Goal: Answer question/provide support: Share knowledge or assist other users

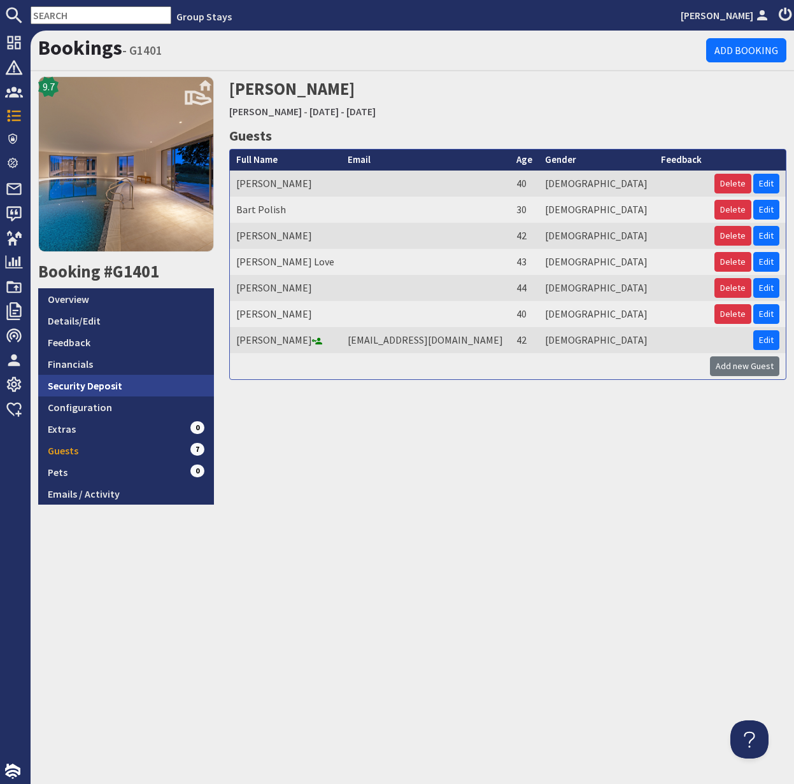
click at [91, 386] on link "Security Deposit" at bounding box center [126, 386] width 176 height 22
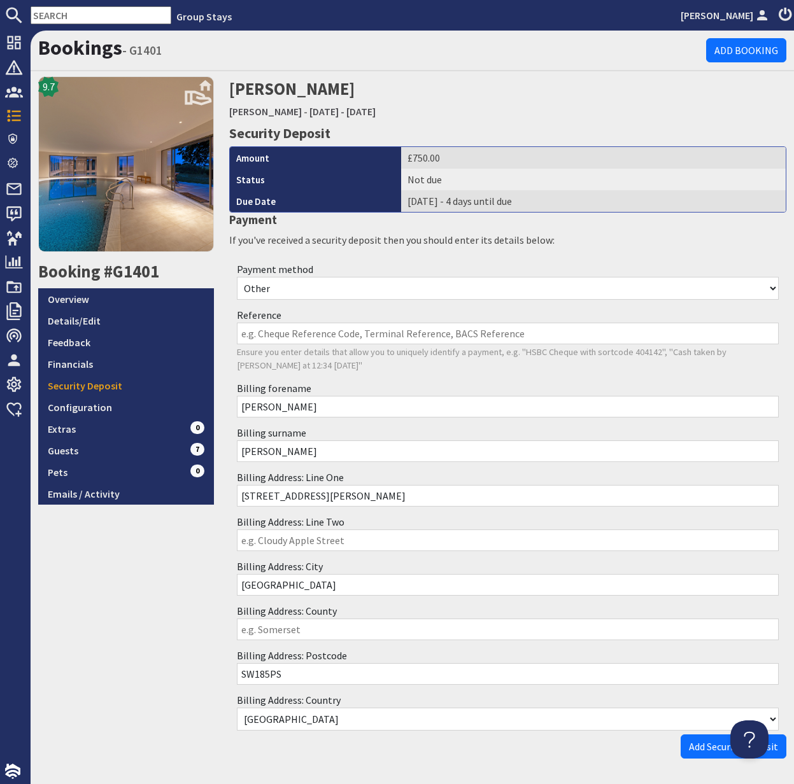
click at [88, 14] on input "text" at bounding box center [101, 15] width 141 height 18
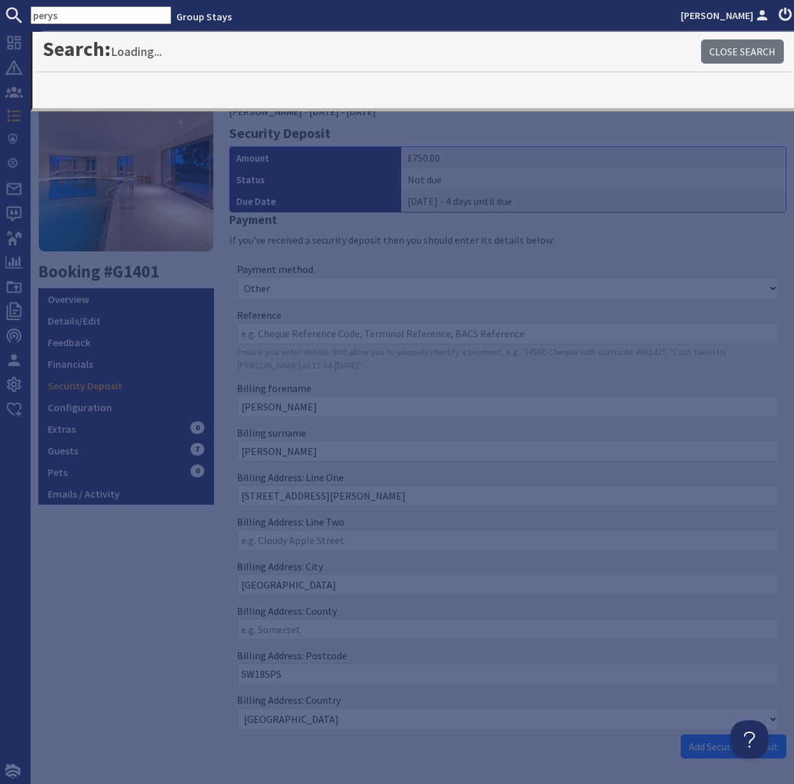
type input "perys"
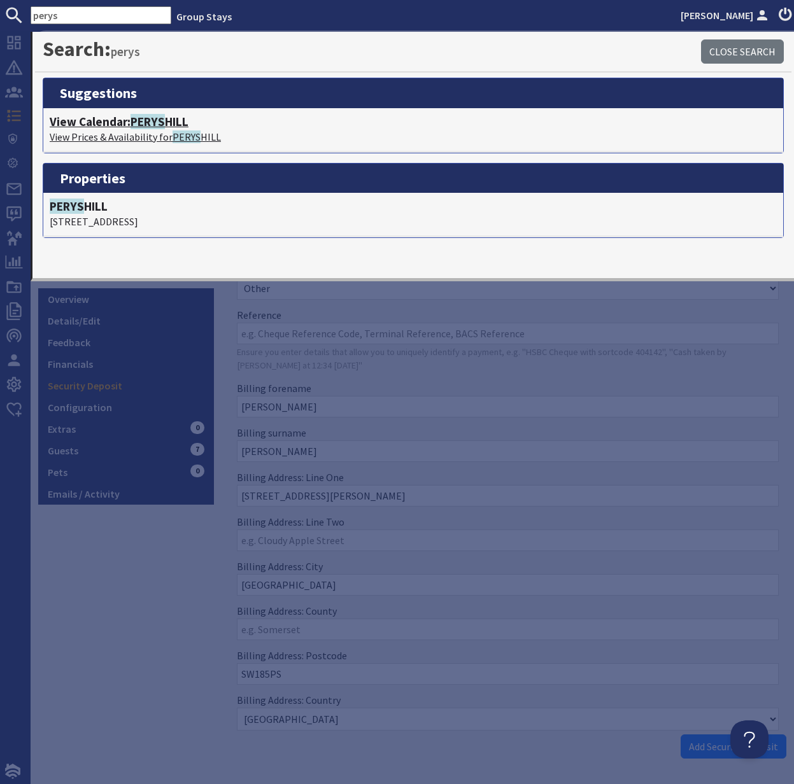
click at [143, 118] on span "PERYS" at bounding box center [147, 121] width 34 height 15
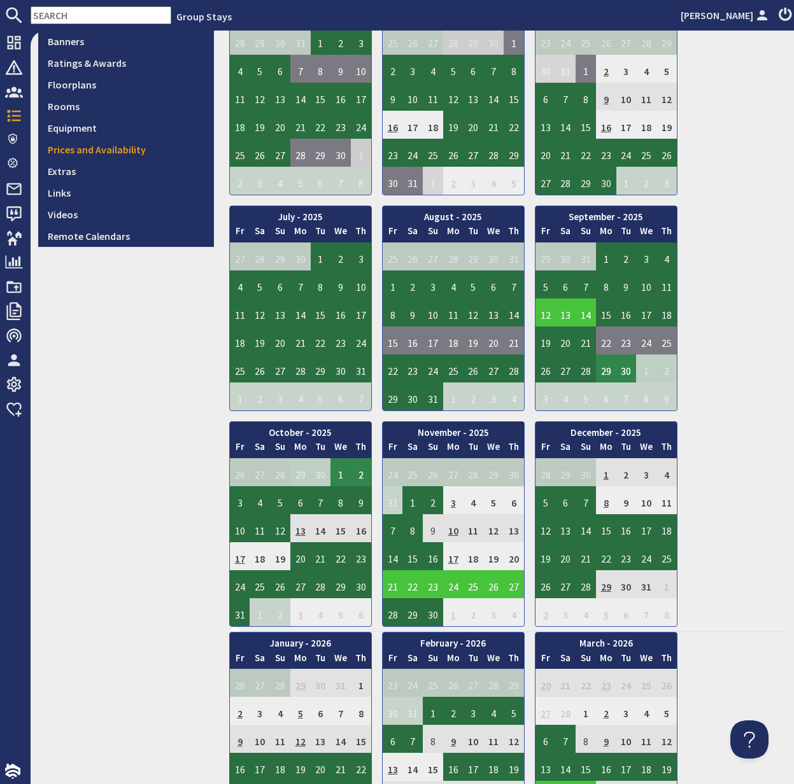
scroll to position [382, 0]
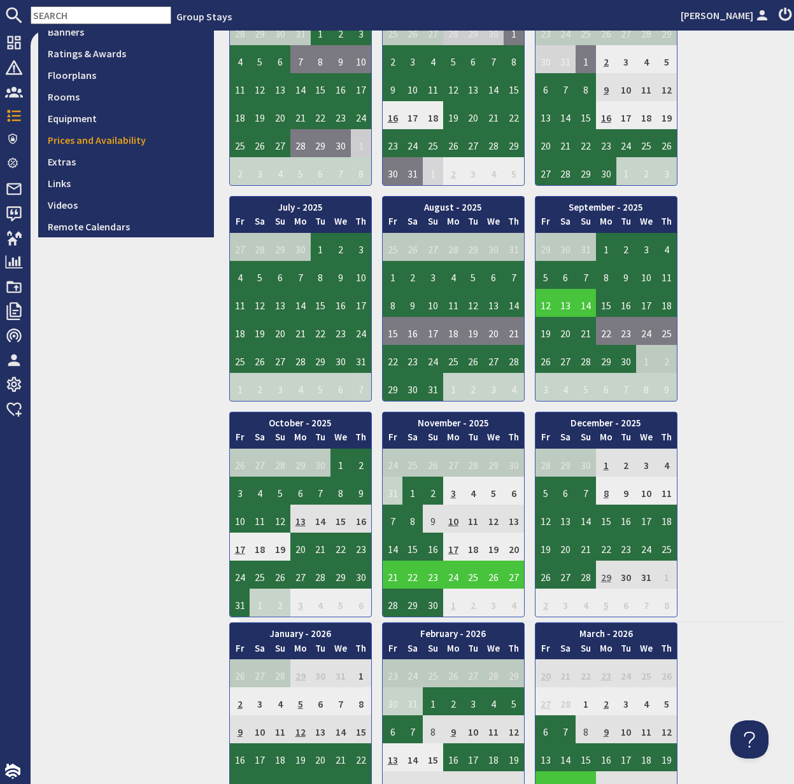
click at [608, 577] on td "29" at bounding box center [606, 575] width 20 height 28
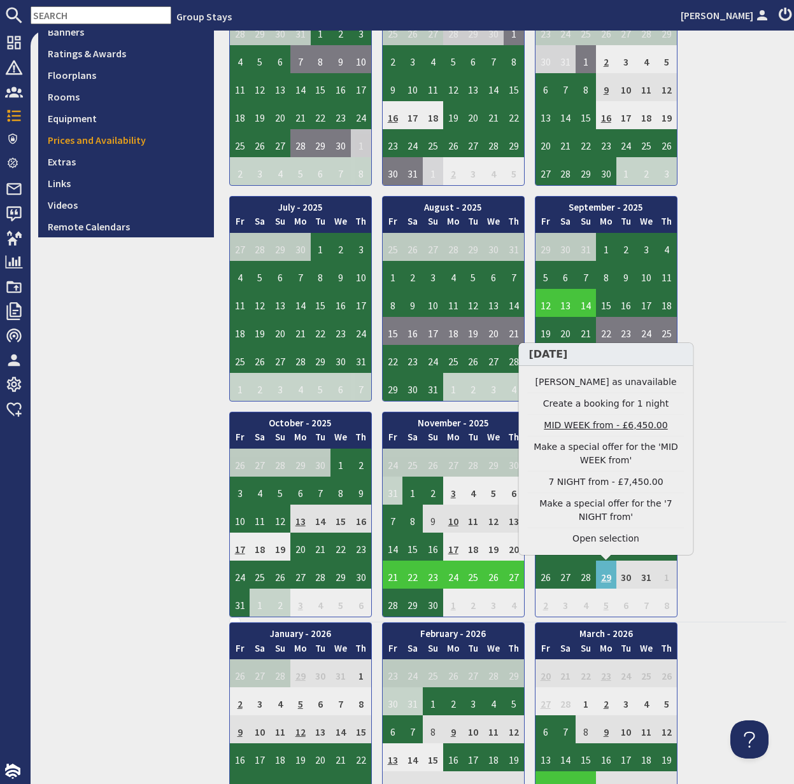
click at [599, 423] on link "MID WEEK from - £6,450.00" at bounding box center [606, 425] width 157 height 13
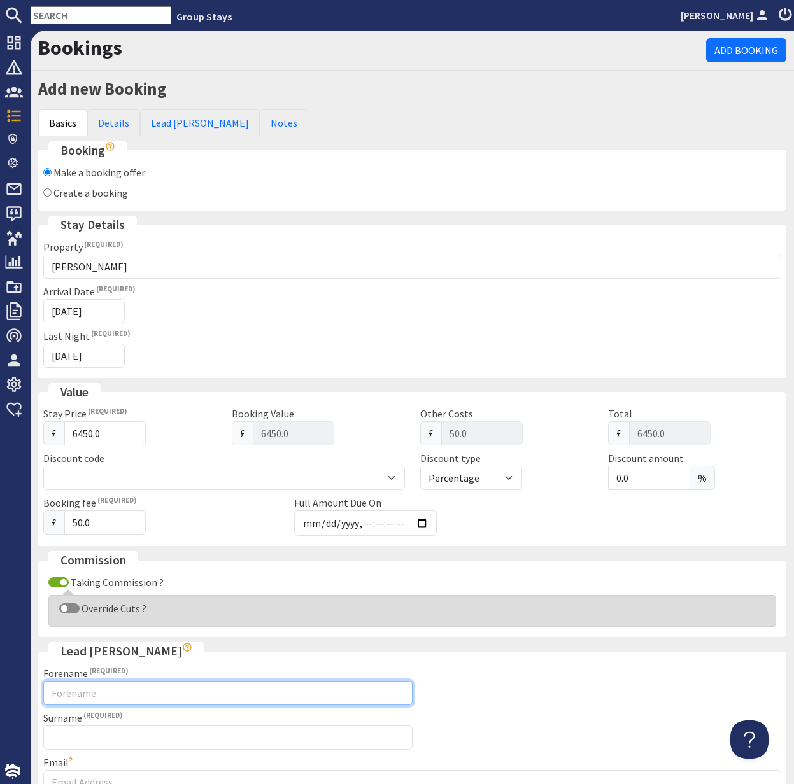
click at [71, 690] on input "Forename" at bounding box center [227, 693] width 369 height 24
type input "[PERSON_NAME]"
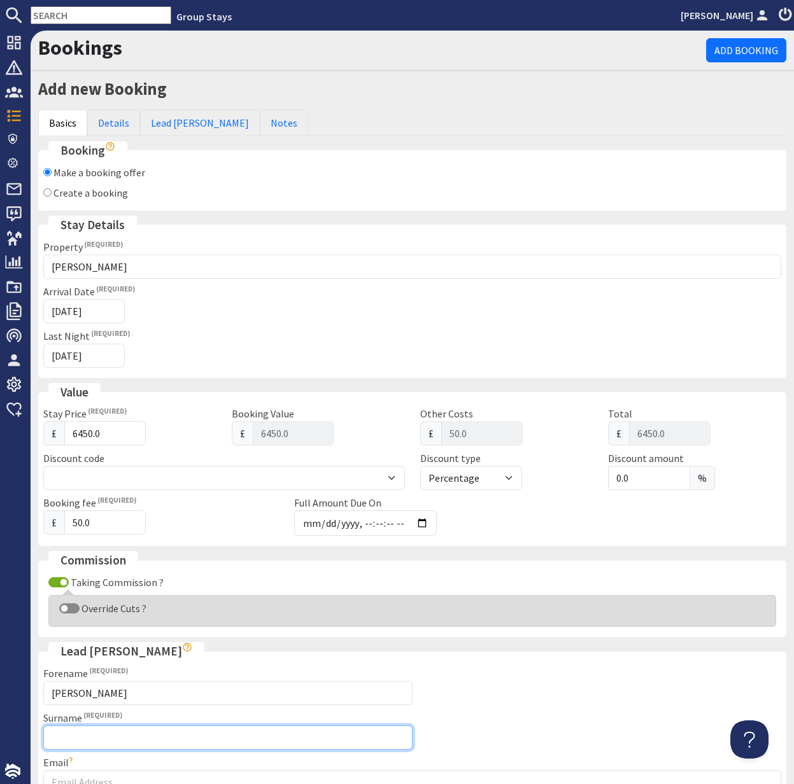
click at [102, 736] on input "Surname" at bounding box center [227, 737] width 369 height 24
type input "[PERSON_NAME]"
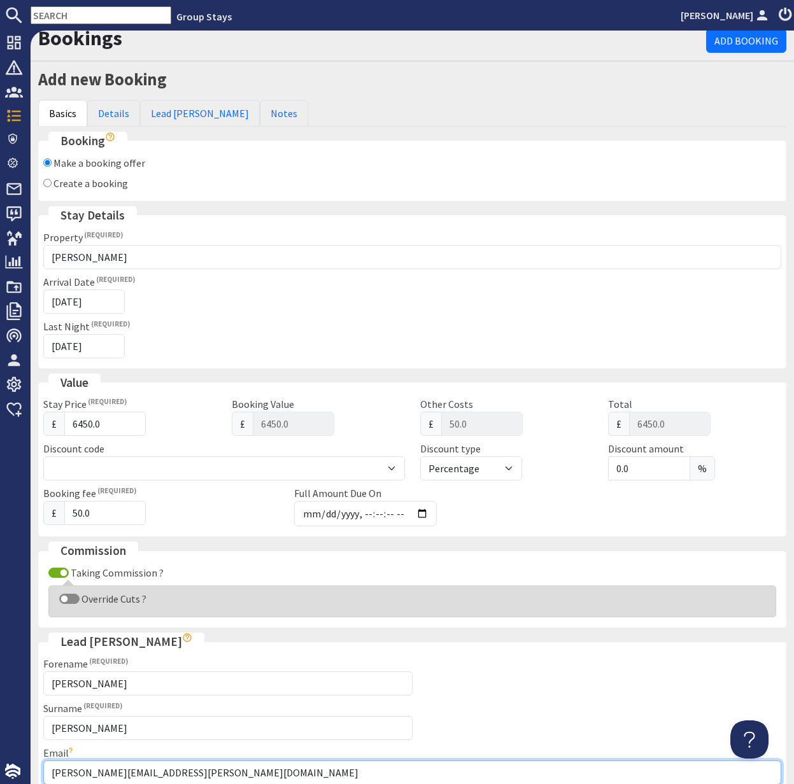
scroll to position [9, 0]
type input "[PERSON_NAME][EMAIL_ADDRESS][PERSON_NAME][DOMAIN_NAME]"
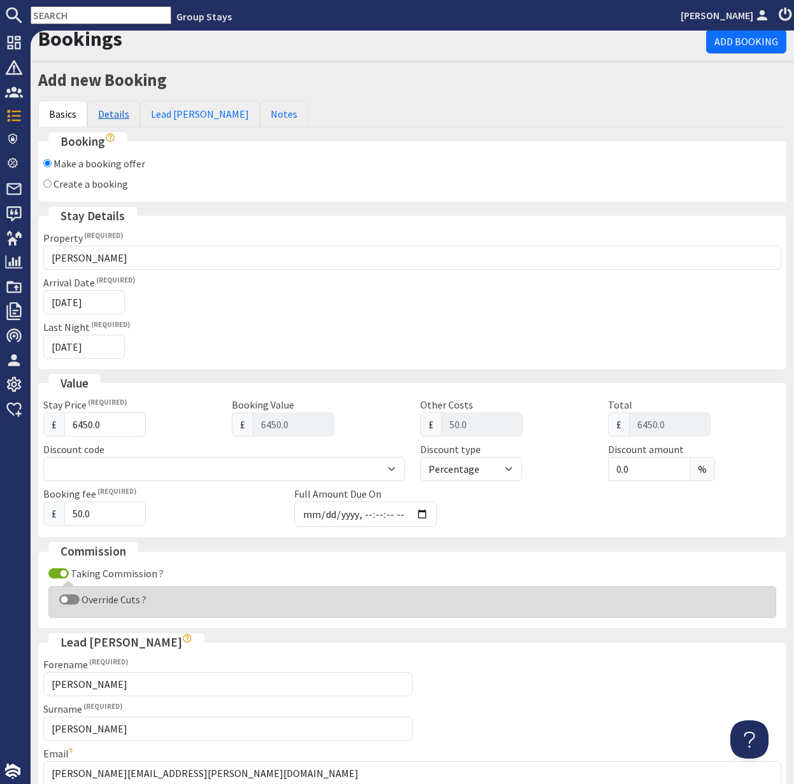
click at [114, 111] on link "Details" at bounding box center [113, 114] width 53 height 27
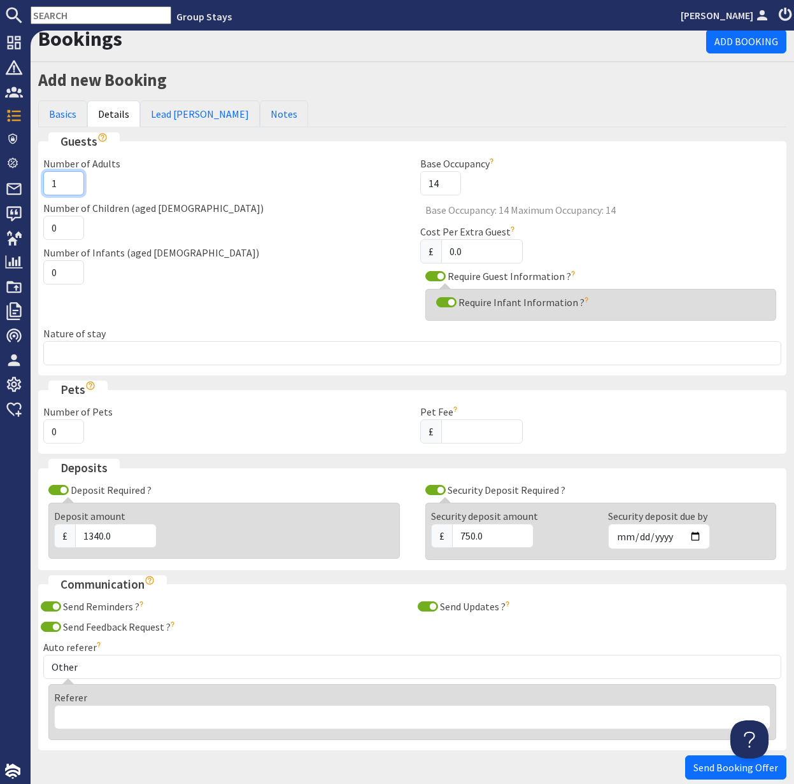
click at [43, 181] on input "1" at bounding box center [63, 183] width 41 height 24
type input "2"
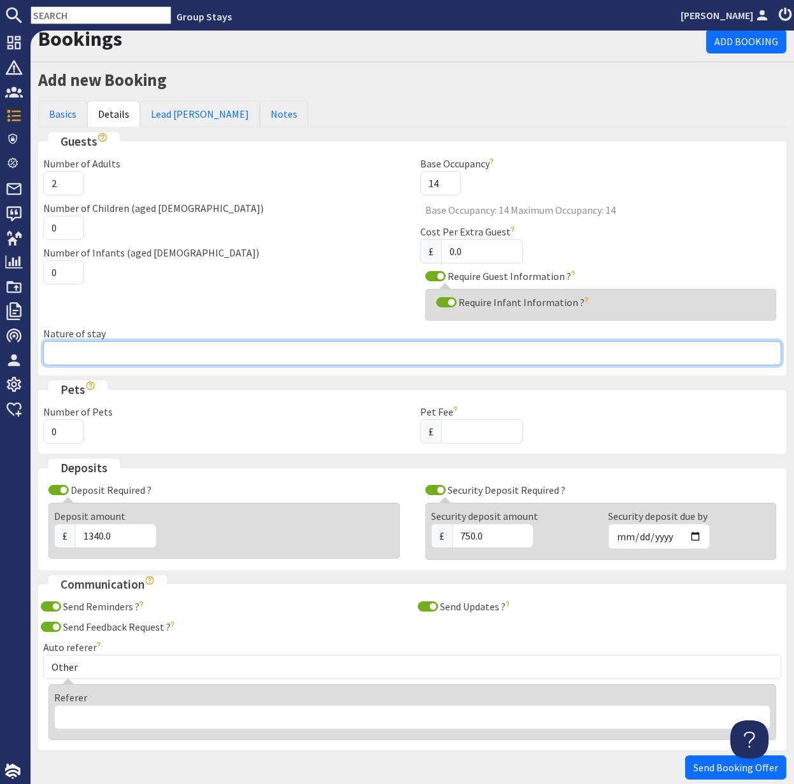
click at [120, 353] on input "Nature of stay" at bounding box center [412, 353] width 738 height 24
type input "Family Group"
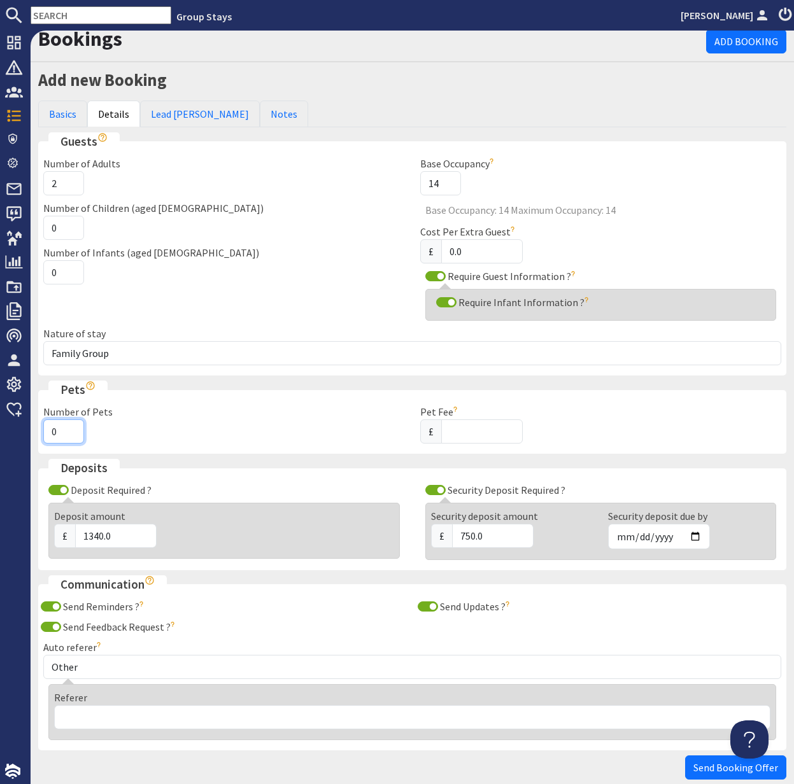
drag, startPoint x: 59, startPoint y: 433, endPoint x: 39, endPoint y: 435, distance: 19.8
click at [39, 435] on div "Number of Pets 0" at bounding box center [224, 423] width 377 height 39
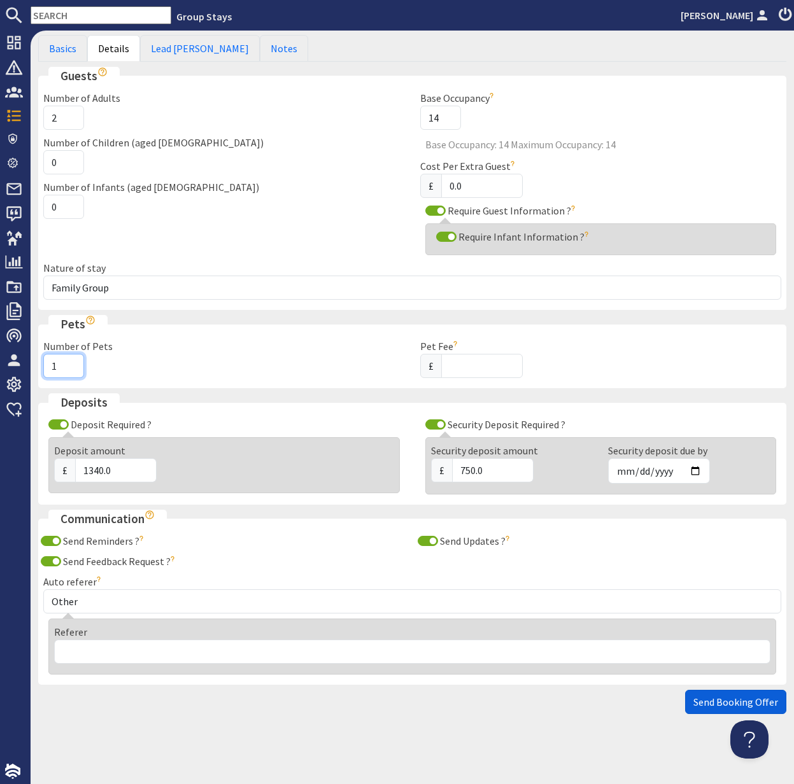
type input "1"
click at [732, 699] on span "Send Booking Offer" at bounding box center [735, 702] width 85 height 13
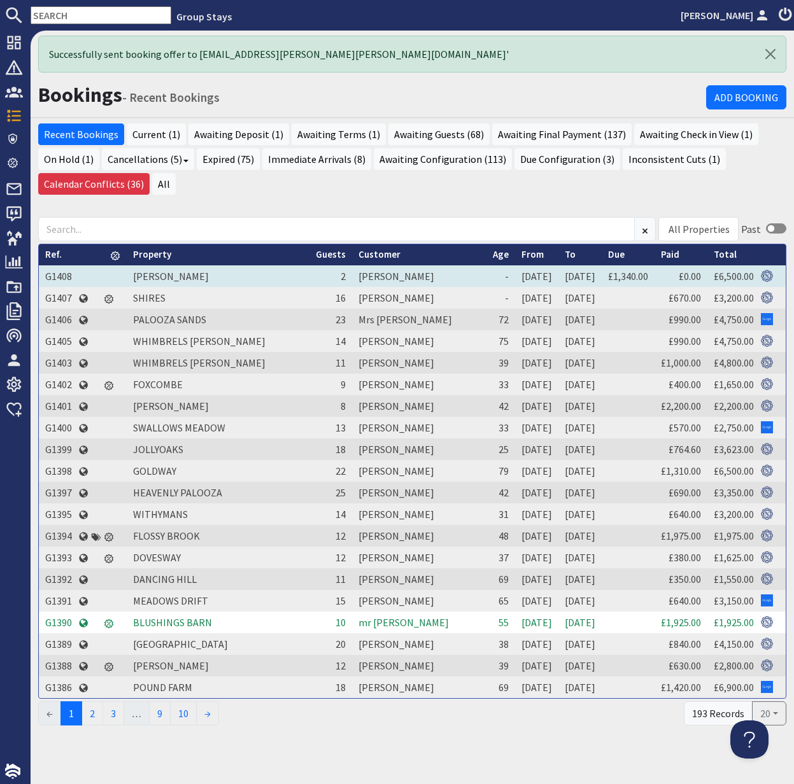
click at [66, 279] on td "G1408" at bounding box center [58, 276] width 39 height 22
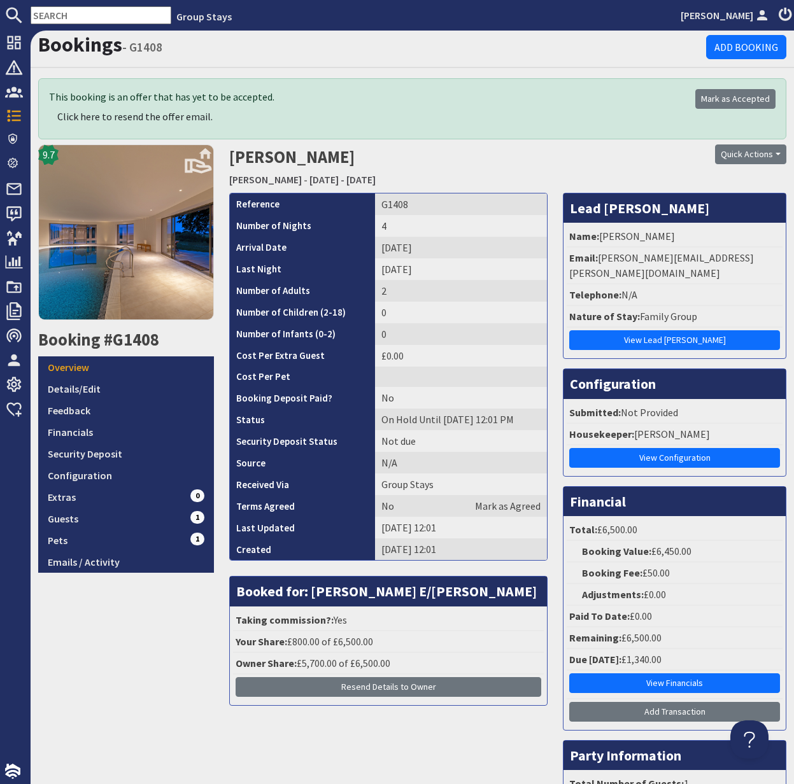
scroll to position [1, 0]
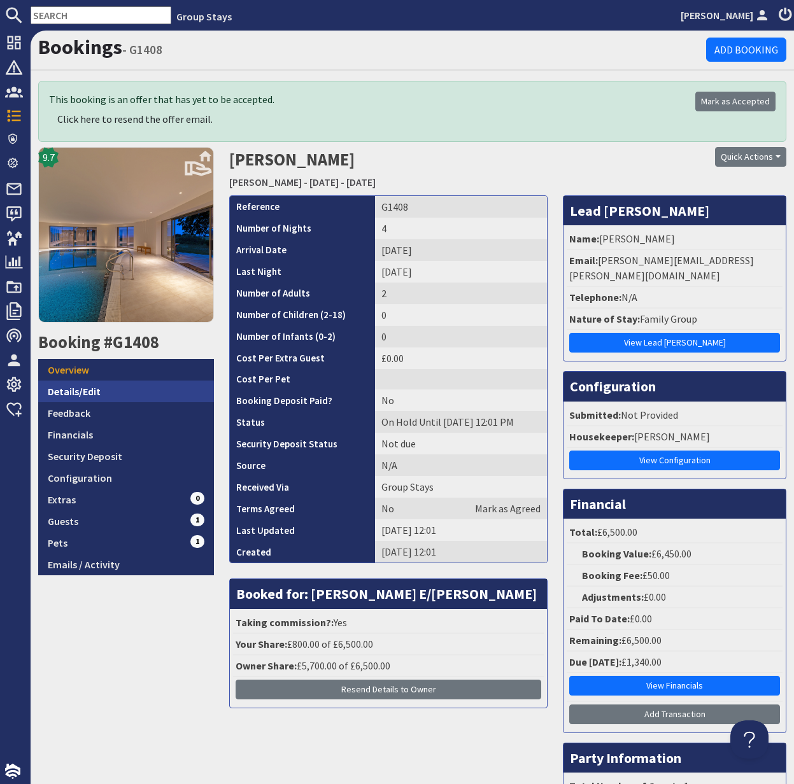
click at [71, 389] on link "Details/Edit" at bounding box center [126, 392] width 176 height 22
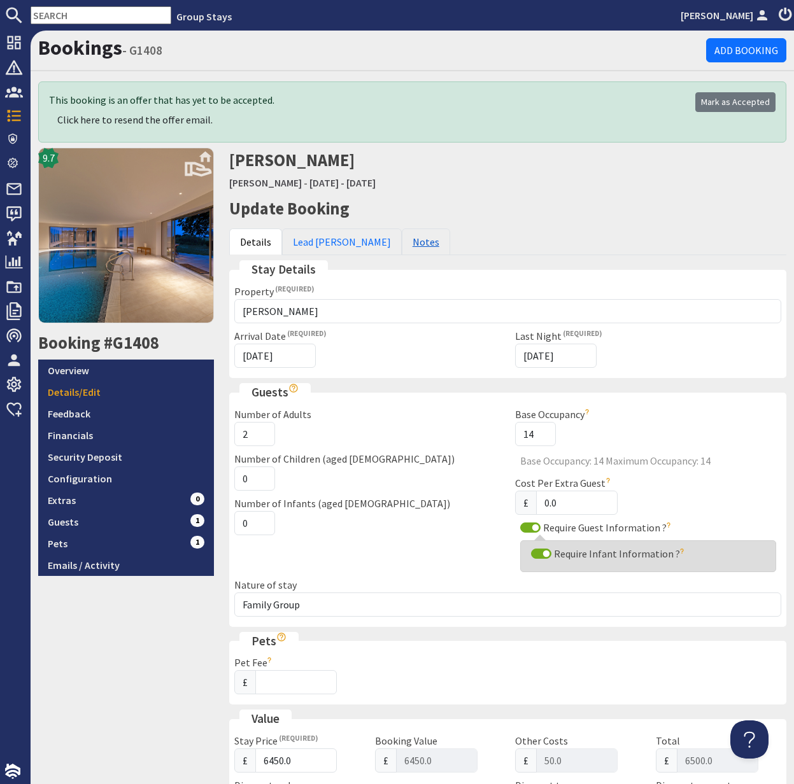
click at [402, 246] on link "Notes" at bounding box center [426, 241] width 48 height 27
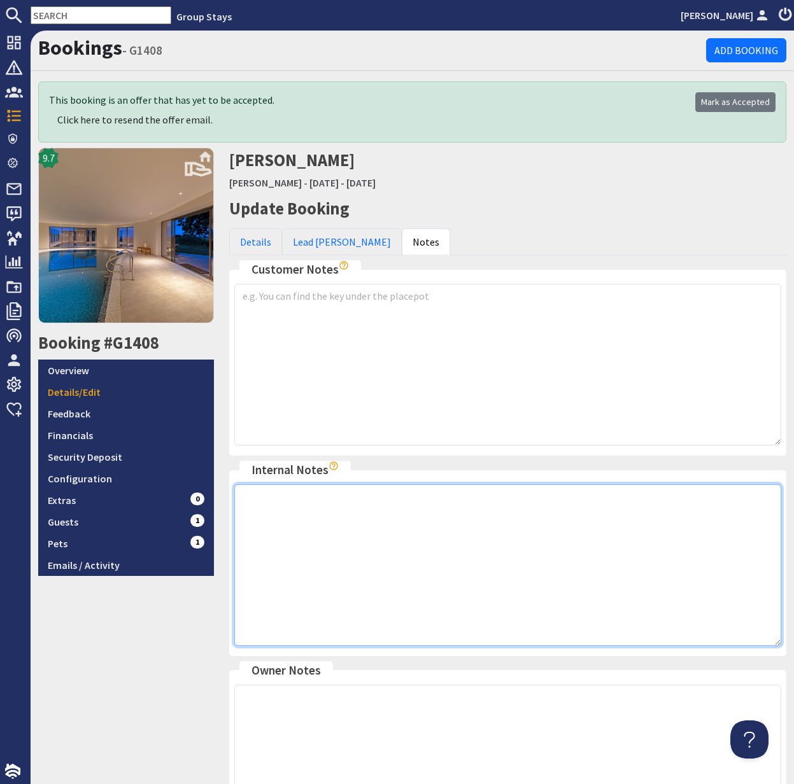
click at [310, 509] on textarea at bounding box center [507, 565] width 547 height 162
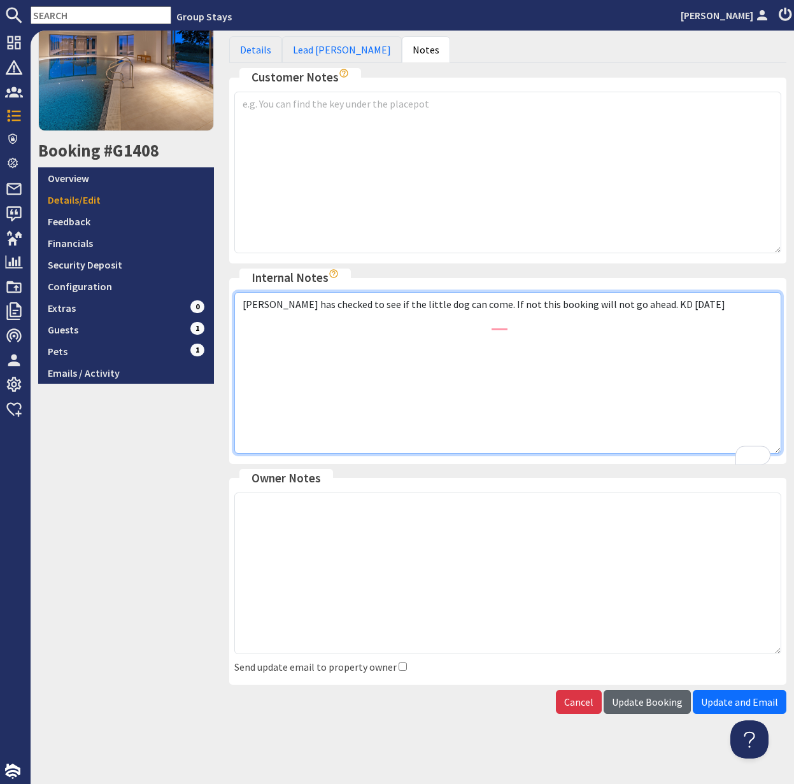
type textarea "[PERSON_NAME] has checked to see if the little dog can come. If not this bookin…"
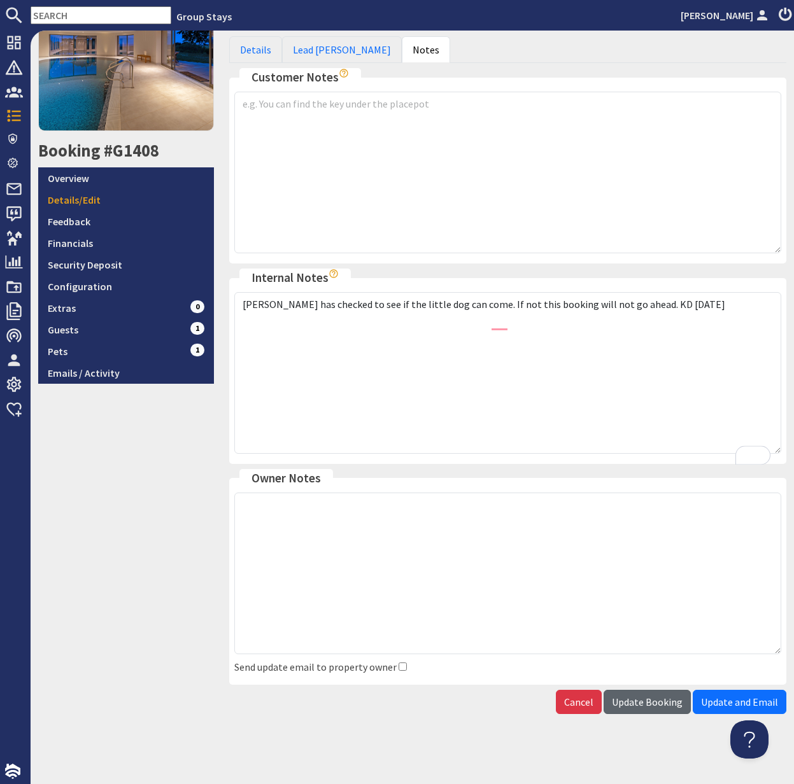
click at [647, 692] on button "Update Booking" at bounding box center [646, 702] width 87 height 24
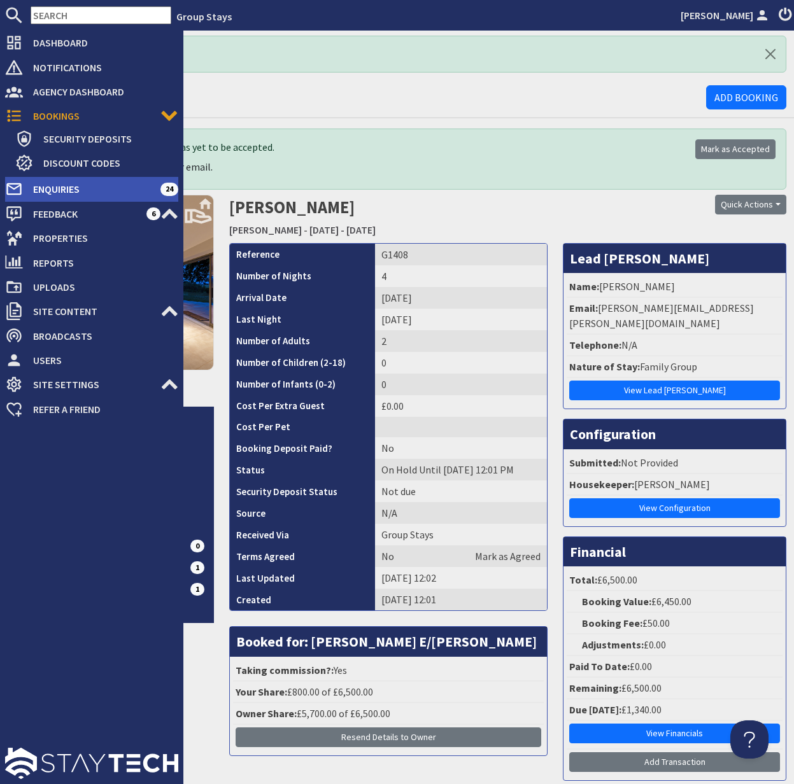
click at [70, 187] on span "Enquiries" at bounding box center [91, 189] width 137 height 20
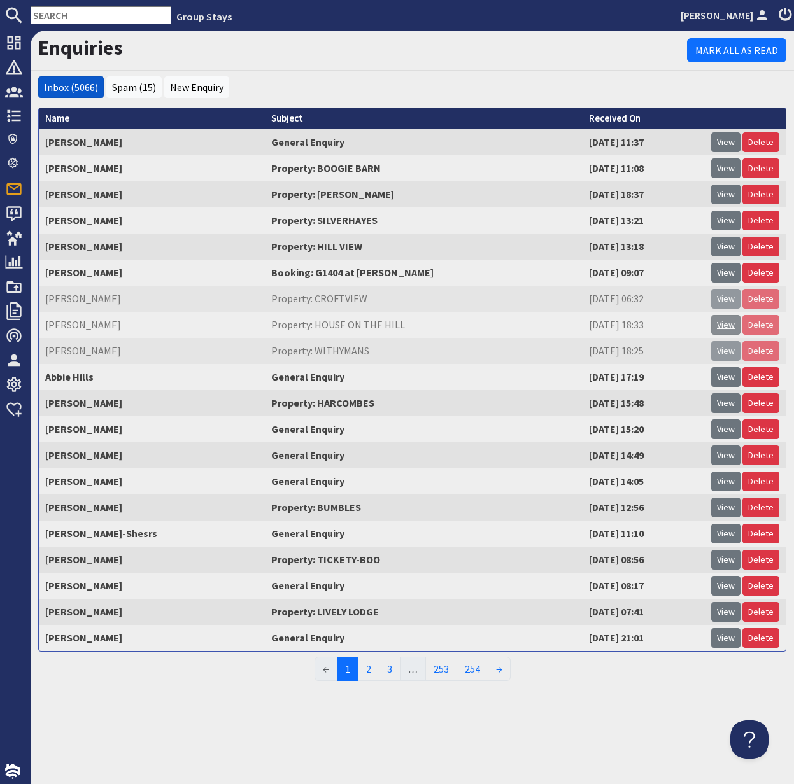
click at [725, 320] on link "View" at bounding box center [725, 325] width 29 height 20
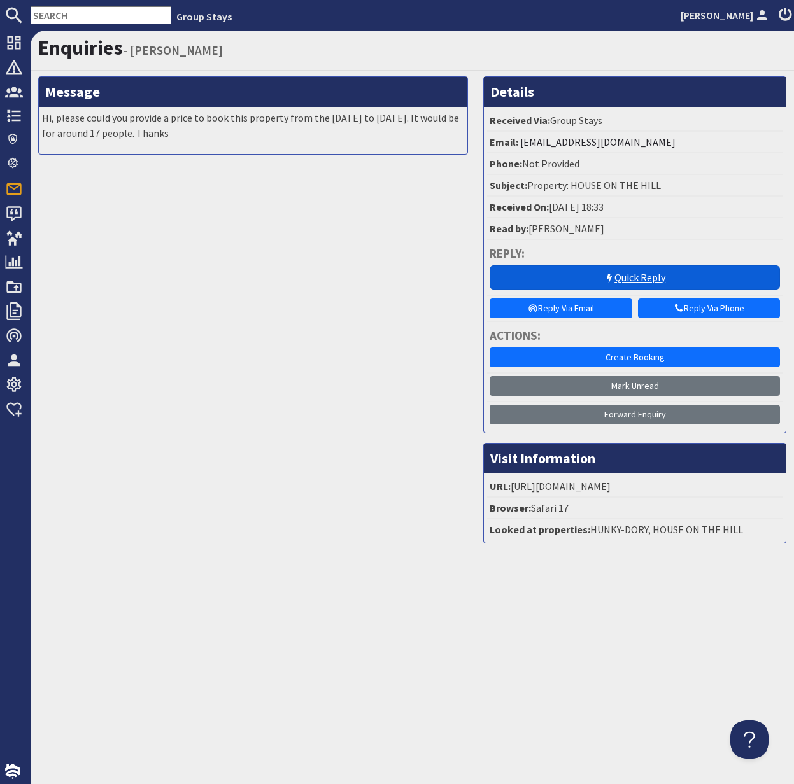
click at [642, 281] on link "Quick Reply" at bounding box center [634, 277] width 290 height 24
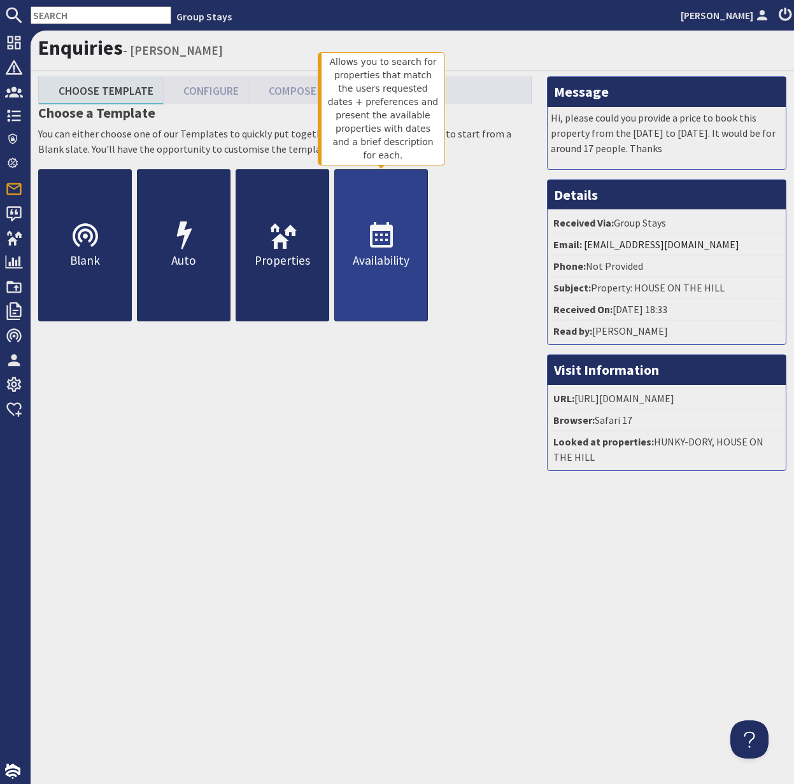
click at [396, 235] on icon at bounding box center [381, 236] width 31 height 31
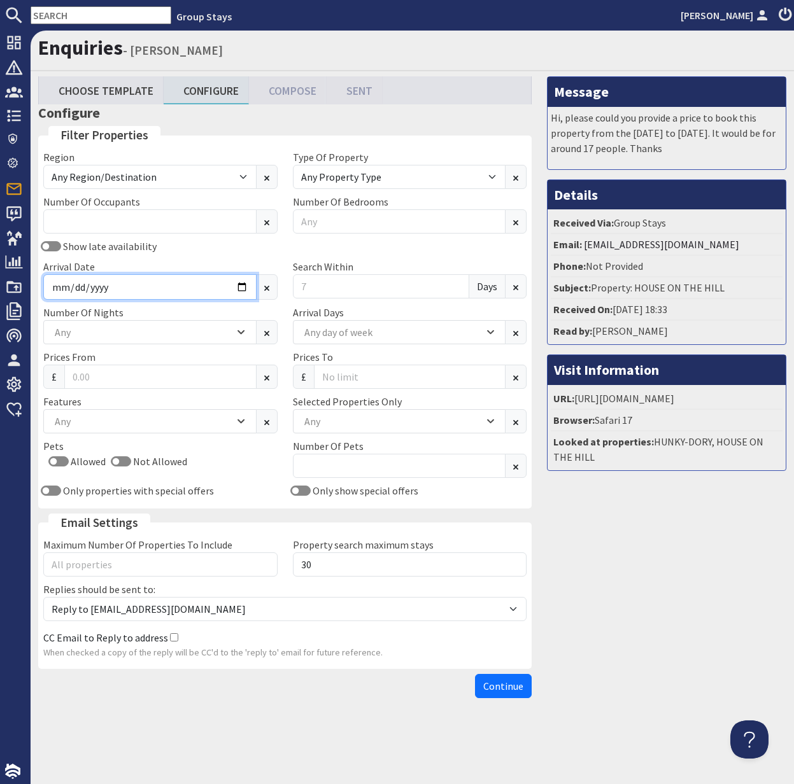
click at [221, 289] on input "Arrival Date" at bounding box center [149, 286] width 213 height 25
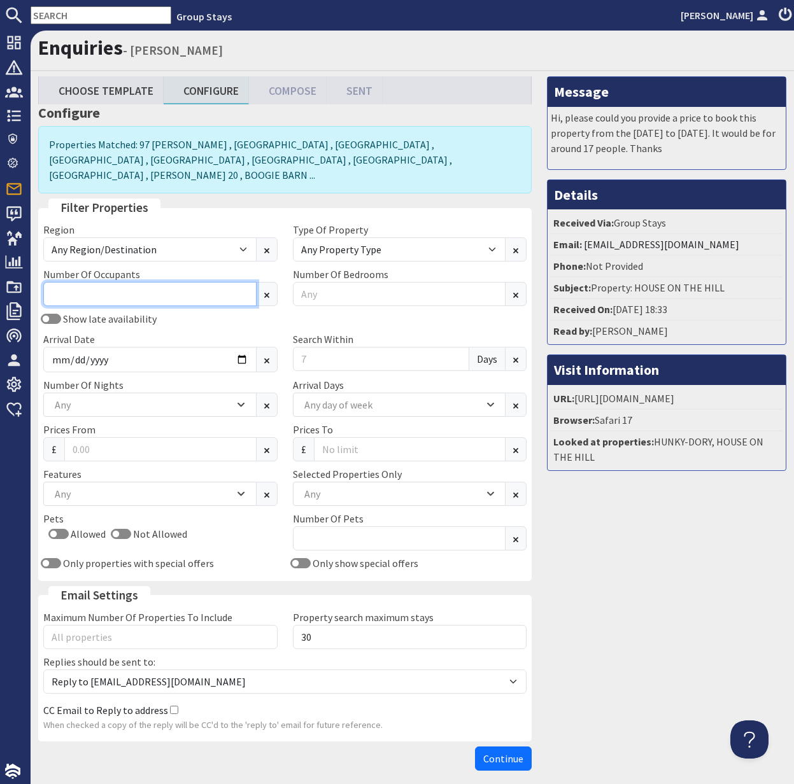
click at [242, 287] on input "Number Of Occupants" at bounding box center [149, 294] width 213 height 24
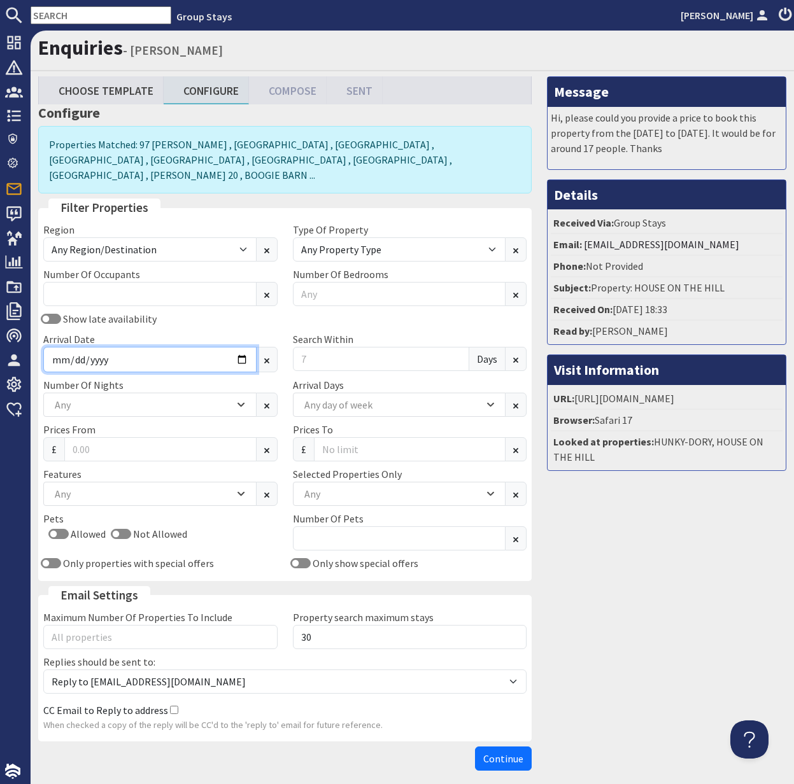
click at [239, 347] on input "Arrival Date" at bounding box center [149, 359] width 213 height 25
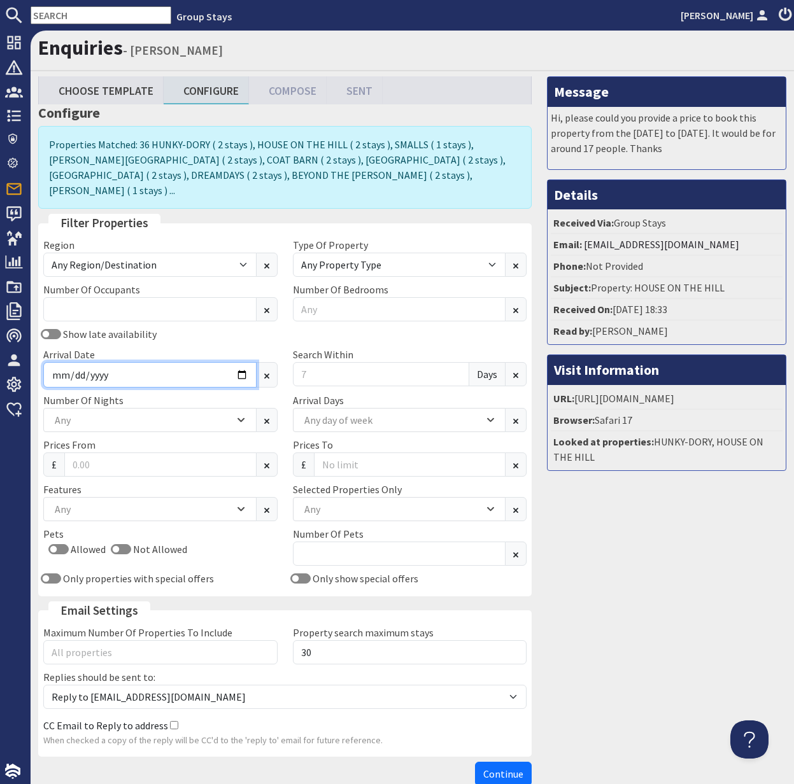
type input "[DATE]"
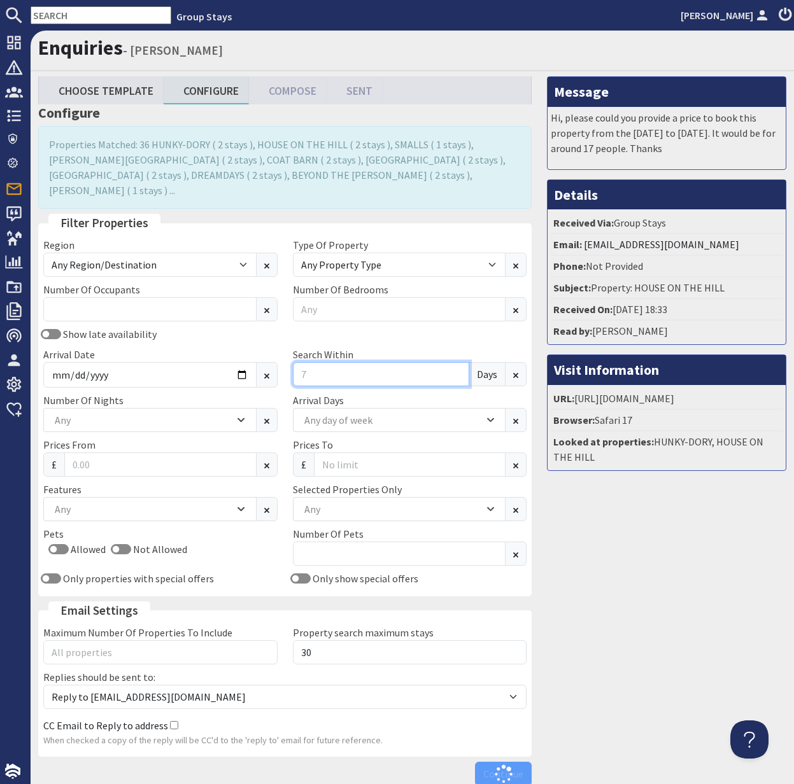
drag, startPoint x: 310, startPoint y: 358, endPoint x: 296, endPoint y: 357, distance: 14.0
click at [296, 362] on input "Search Within" at bounding box center [381, 374] width 177 height 24
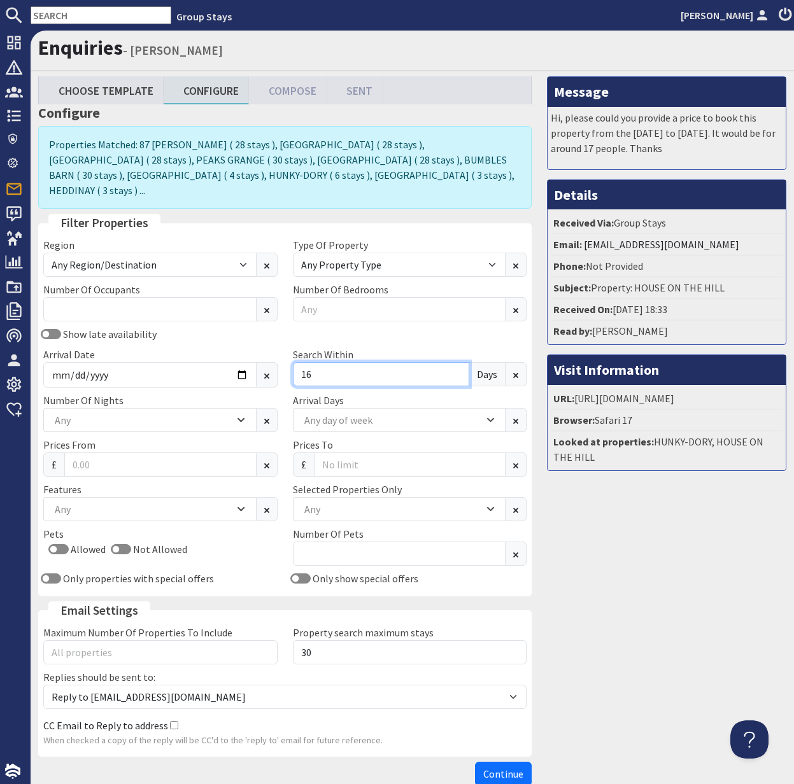
type input "16"
click at [354, 502] on div "Any" at bounding box center [392, 509] width 183 height 14
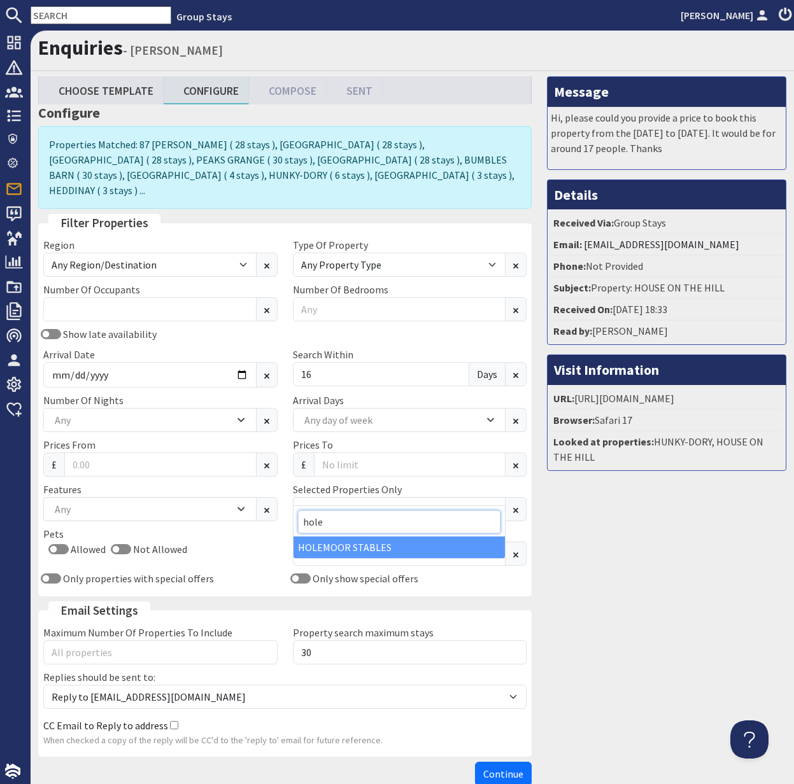
type input "hole"
click at [390, 548] on div "HOLEMOOR STABLES" at bounding box center [399, 547] width 212 height 22
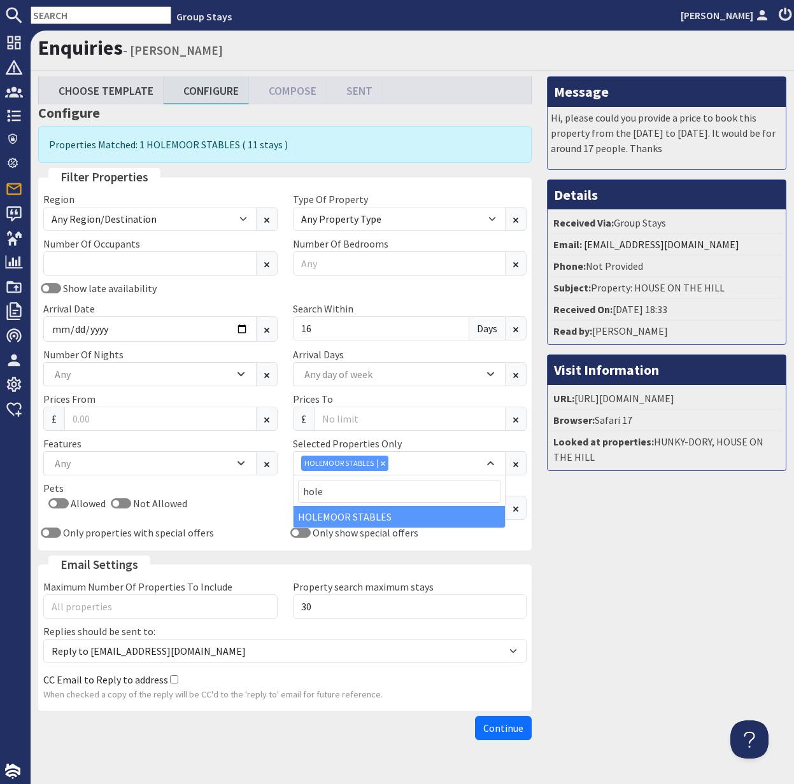
click at [498, 724] on span "Continue" at bounding box center [503, 728] width 40 height 13
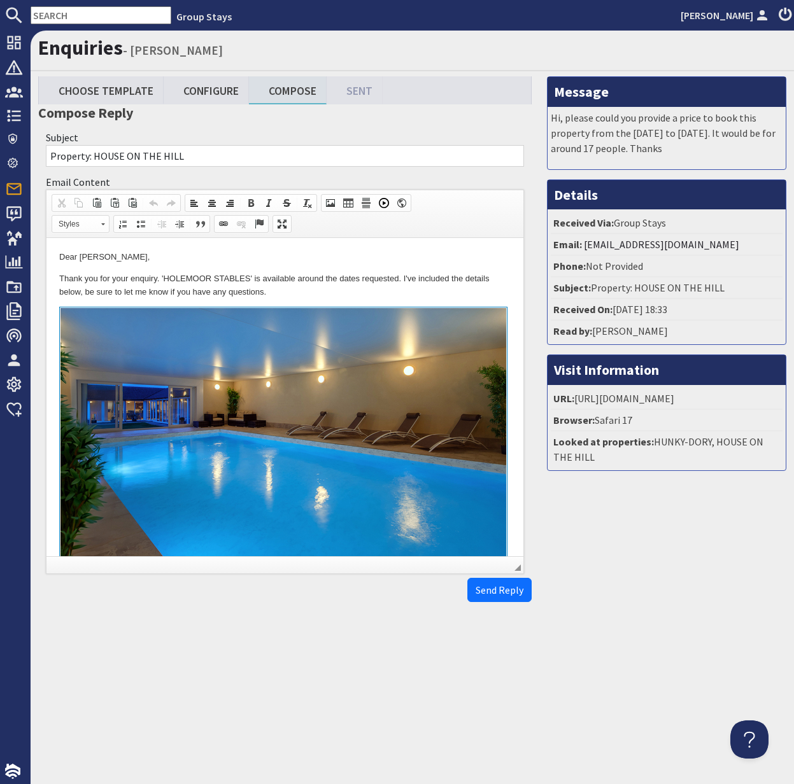
click at [53, 272] on html "Dear [PERSON_NAME], Thank you for your enquiry. 'HOLEMOOR STABLES' is available…" at bounding box center [284, 600] width 477 height 725
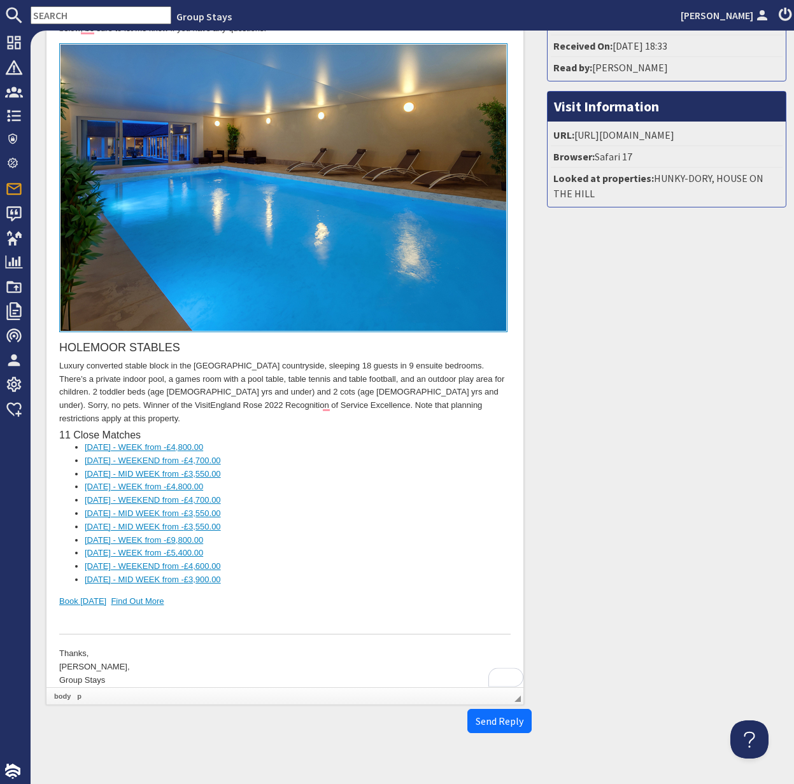
scroll to position [283, 0]
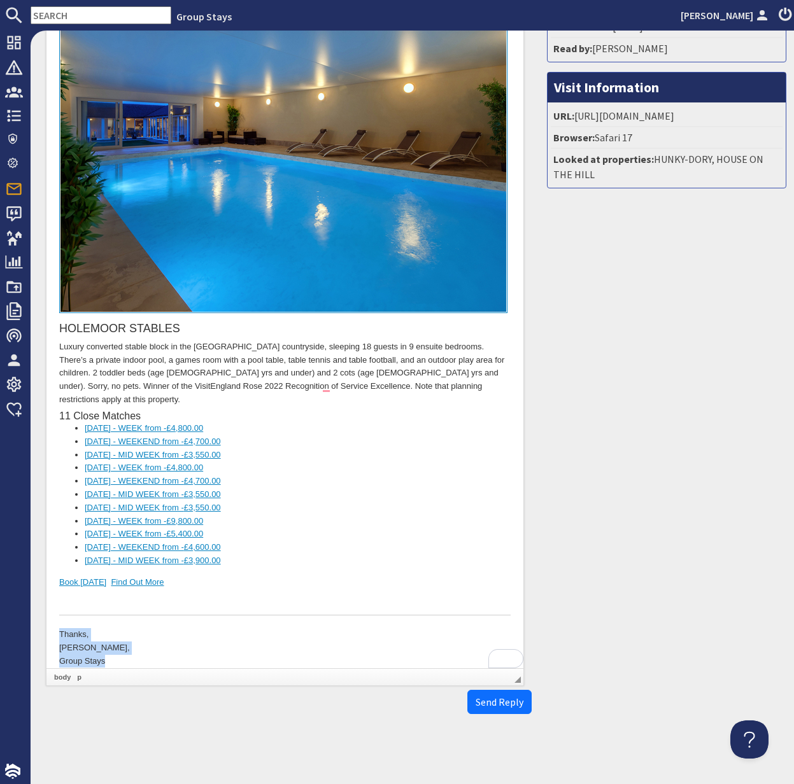
drag, startPoint x: 113, startPoint y: 656, endPoint x: 52, endPoint y: 615, distance: 73.4
click at [52, 615] on html "Dear [PERSON_NAME], Thank you for your enquiry. 'HOLEMOOR STABLES' is available…" at bounding box center [284, 318] width 477 height 725
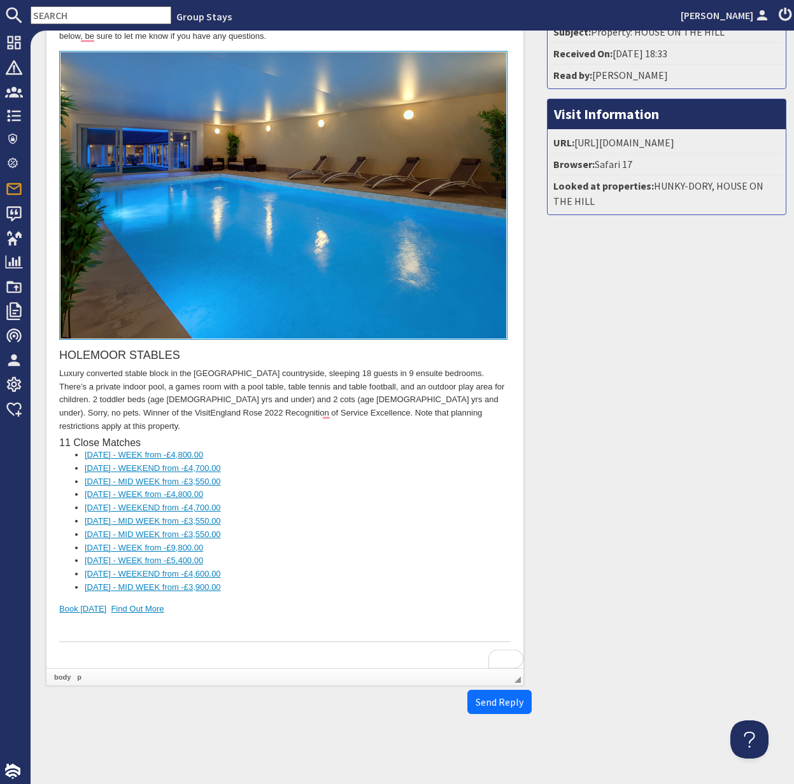
click at [55, 591] on html "Dear [PERSON_NAME], Thank you for your enquiry. 'HOLEMOOR STABLES' is available…" at bounding box center [284, 332] width 477 height 699
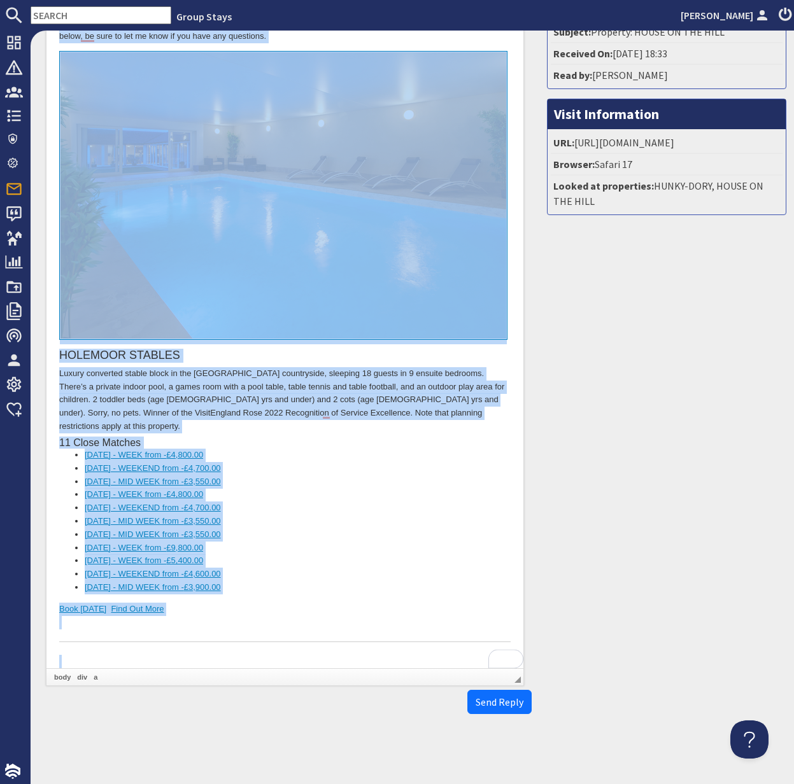
copy body "Lore Ipsum Dolor, Sitam con adi elit seddoei. 'TEMPORIN UTLABOR' et doloremag a…"
